Goal: Check status

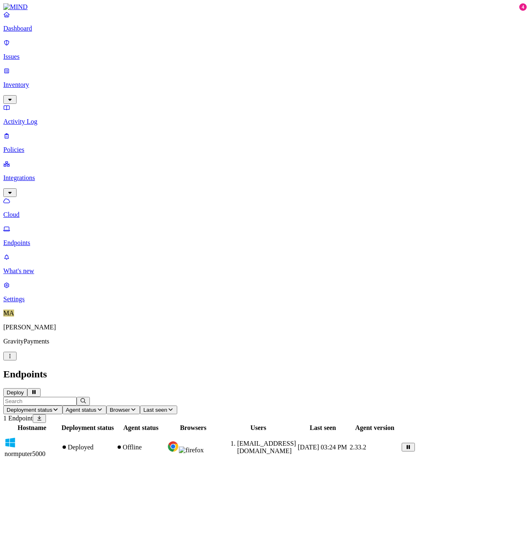
click at [46, 450] on span "normputer5000" at bounding box center [25, 453] width 41 height 7
drag, startPoint x: 362, startPoint y: 132, endPoint x: 296, endPoint y: 130, distance: 66.3
drag, startPoint x: 296, startPoint y: 129, endPoint x: 360, endPoint y: 128, distance: 64.6
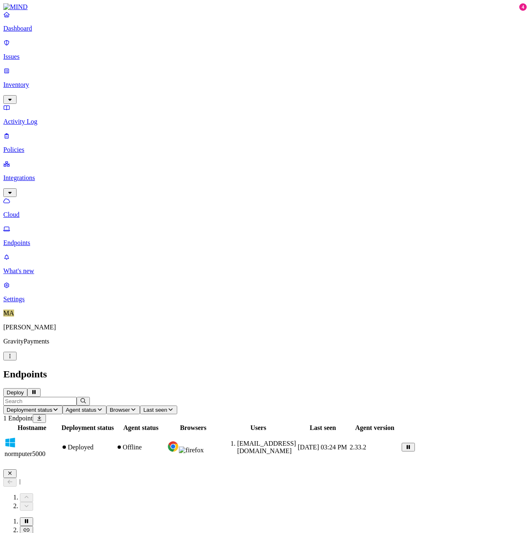
drag, startPoint x: 360, startPoint y: 128, endPoint x: 298, endPoint y: 129, distance: 62.1
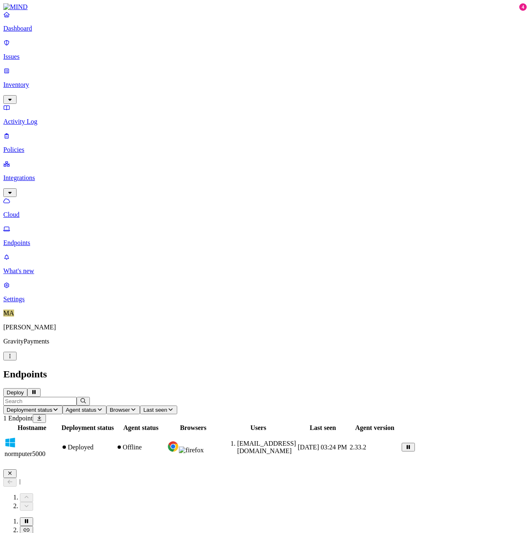
drag, startPoint x: 298, startPoint y: 130, endPoint x: 357, endPoint y: 130, distance: 59.2
click at [13, 471] on icon "button" at bounding box center [10, 473] width 7 height 5
click at [46, 450] on span "normputer5000" at bounding box center [25, 453] width 41 height 7
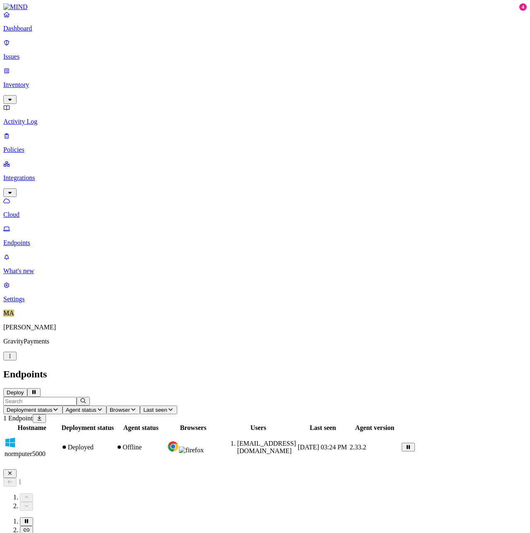
click at [12, 472] on icon "button" at bounding box center [9, 473] width 3 height 3
